Goal: Find specific page/section

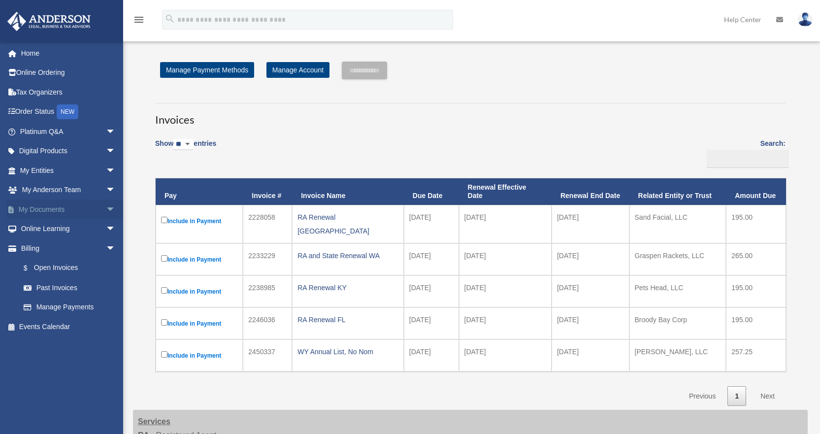
click at [40, 214] on link "My Documents arrow_drop_down" at bounding box center [69, 209] width 124 height 20
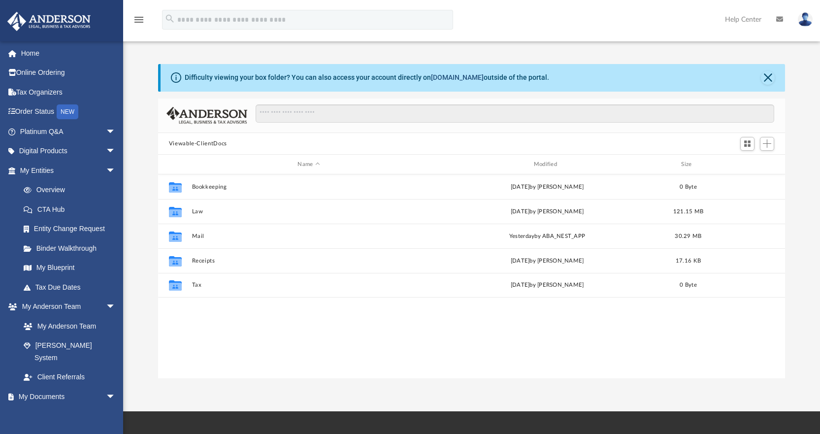
scroll to position [217, 619]
click at [445, 81] on link "box.com" at bounding box center [457, 77] width 53 height 8
